Goal: Information Seeking & Learning: Learn about a topic

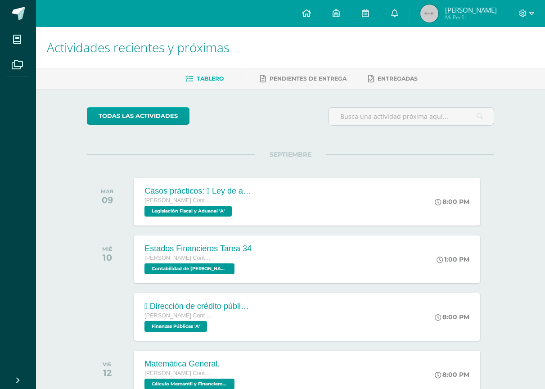
click at [303, 11] on icon at bounding box center [306, 13] width 9 height 8
click at [304, 14] on icon at bounding box center [306, 13] width 9 height 8
click at [366, 10] on icon at bounding box center [365, 13] width 7 height 8
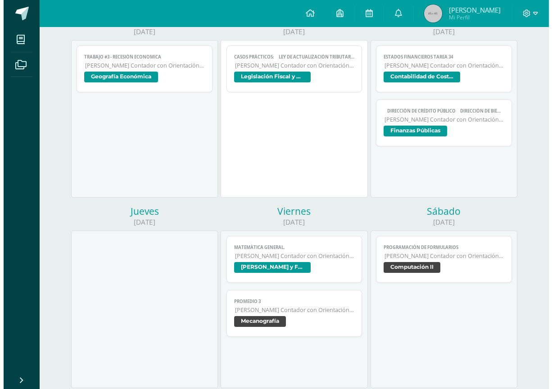
scroll to position [135, 0]
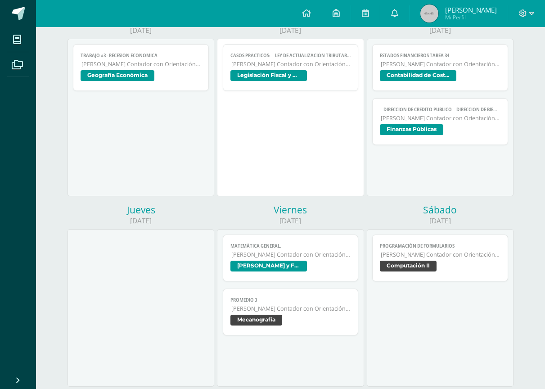
click at [116, 68] on link "TRABAJO #3 - RECESIÓN ECONOMICA [PERSON_NAME] con Orientación en Computación Ge…" at bounding box center [141, 67] width 136 height 47
